Goal: Transaction & Acquisition: Subscribe to service/newsletter

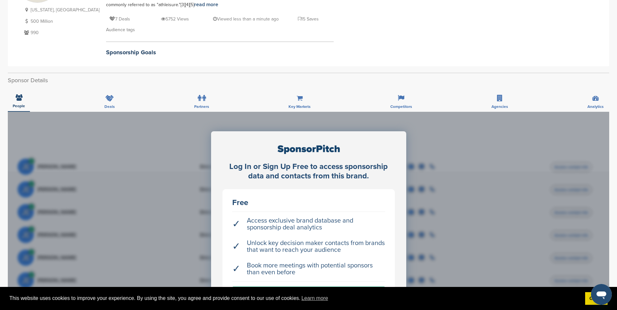
scroll to position [65, 0]
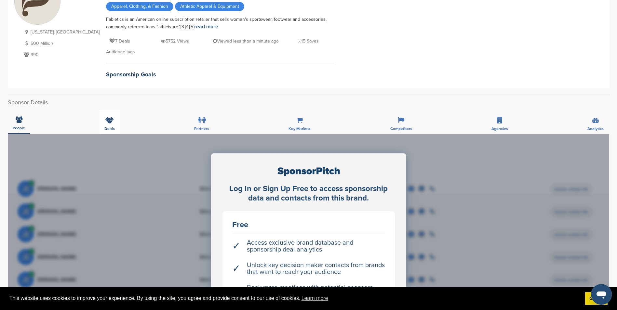
click at [108, 122] on icon at bounding box center [109, 120] width 8 height 7
click at [206, 121] on div "Partners" at bounding box center [201, 122] width 25 height 24
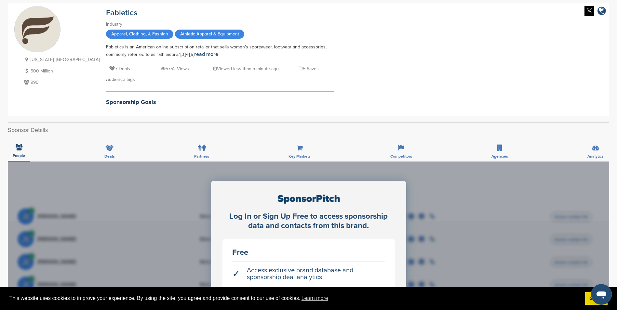
scroll to position [0, 0]
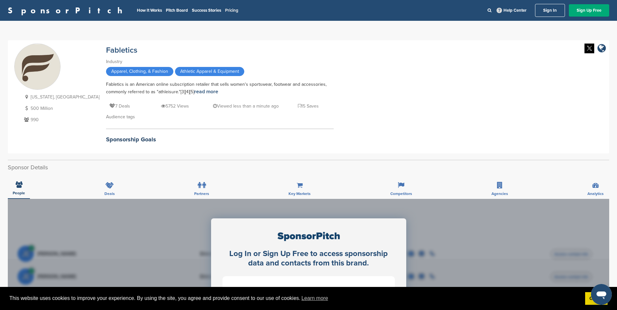
click at [225, 11] on link "Pricing" at bounding box center [231, 10] width 13 height 5
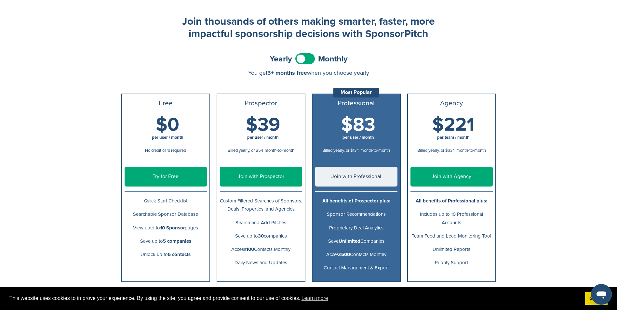
scroll to position [33, 0]
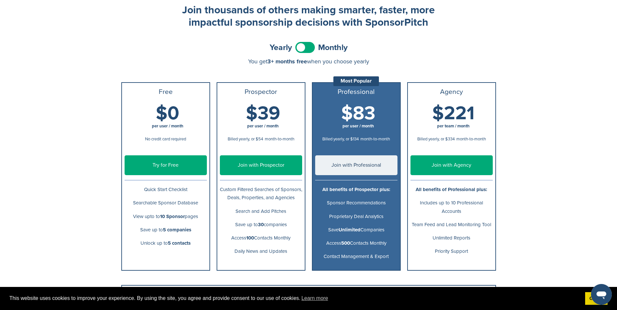
click at [162, 166] on link "Try for Free" at bounding box center [166, 166] width 82 height 20
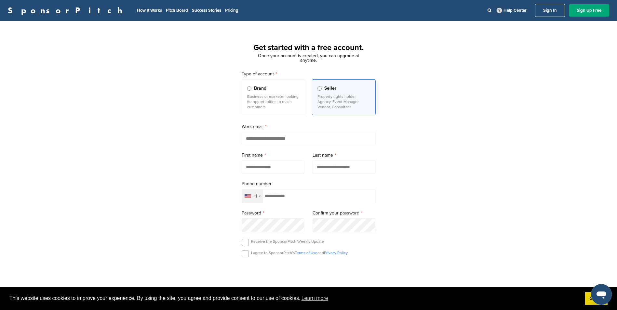
click at [254, 91] on span "Brand" at bounding box center [260, 88] width 12 height 7
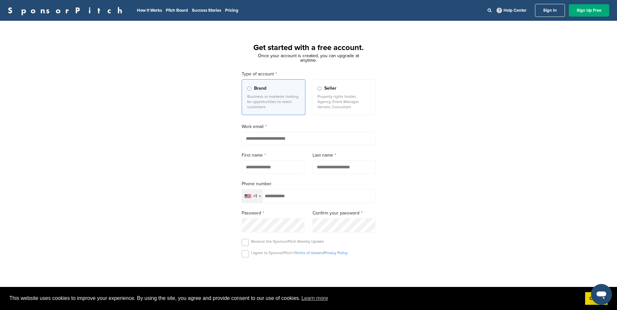
click at [340, 104] on p "Property rights holder, Agency, Event Manager, Vendor, Consultant" at bounding box center [344, 102] width 53 height 16
